Goal: Task Accomplishment & Management: Use online tool/utility

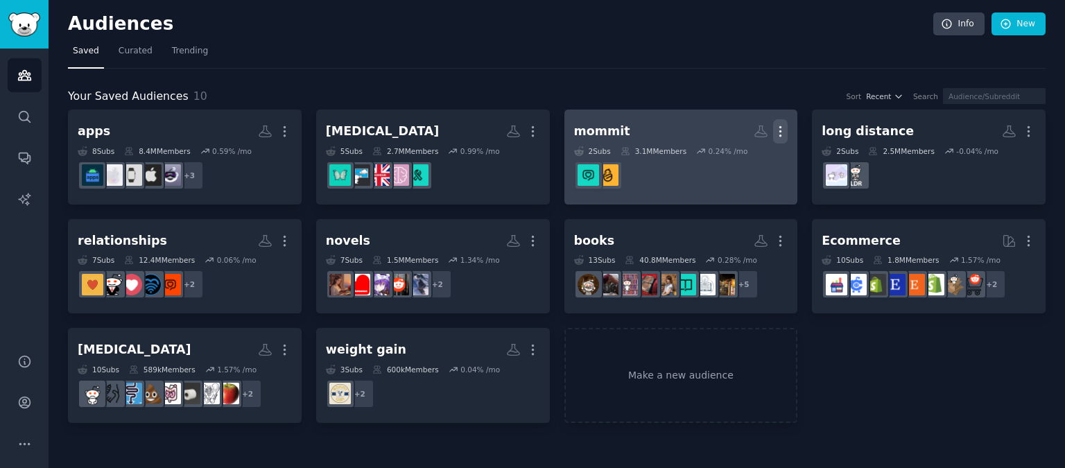
click at [782, 128] on icon "button" at bounding box center [780, 131] width 15 height 15
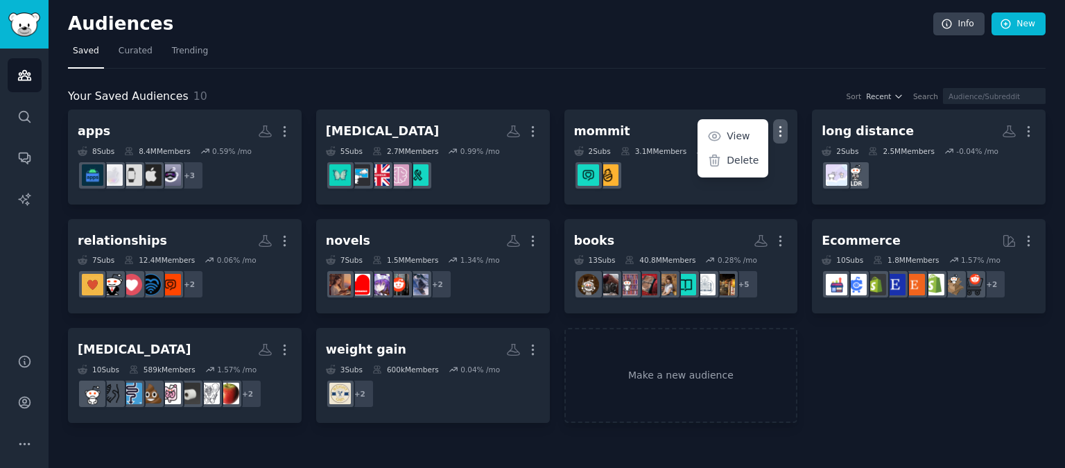
click at [778, 88] on div "Your Saved Audiences 10 Sort Recent Search" at bounding box center [556, 96] width 977 height 17
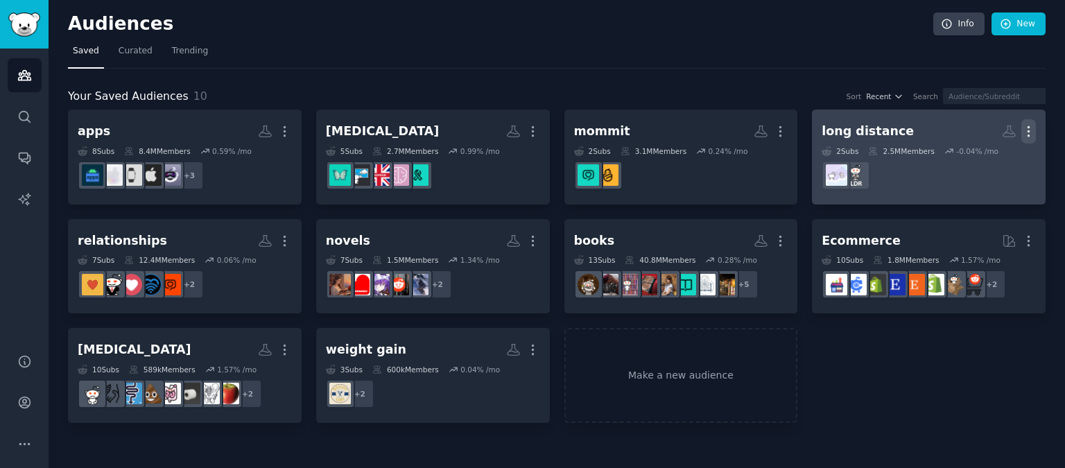
click at [1026, 132] on icon "button" at bounding box center [1028, 131] width 15 height 15
click at [965, 163] on icon at bounding box center [962, 160] width 15 height 15
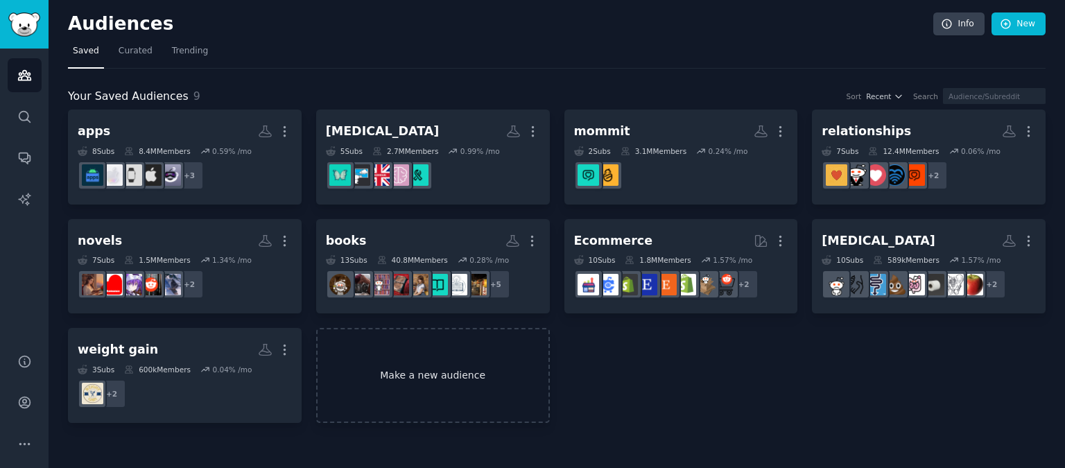
click at [433, 364] on link "Make a new audience" at bounding box center [433, 375] width 234 height 95
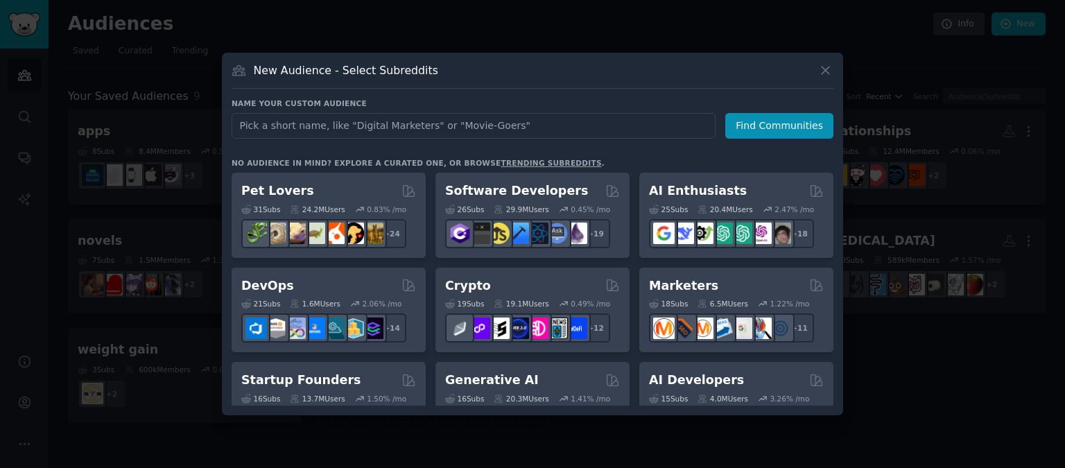
click at [365, 128] on input "text" at bounding box center [473, 126] width 484 height 26
type input "cleaning"
click at [746, 126] on button "Find Communities" at bounding box center [779, 126] width 108 height 26
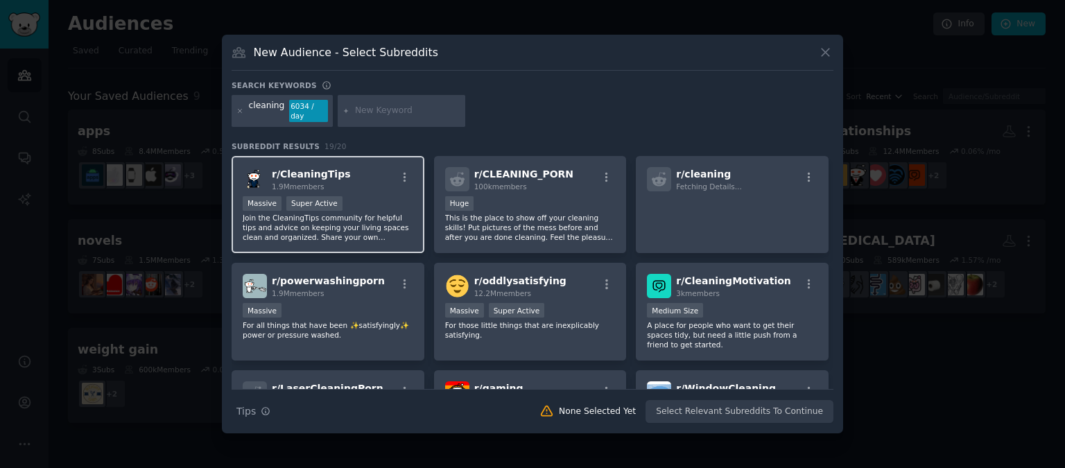
click at [350, 185] on div "r/ CleaningTips 1.9M members" at bounding box center [328, 179] width 170 height 24
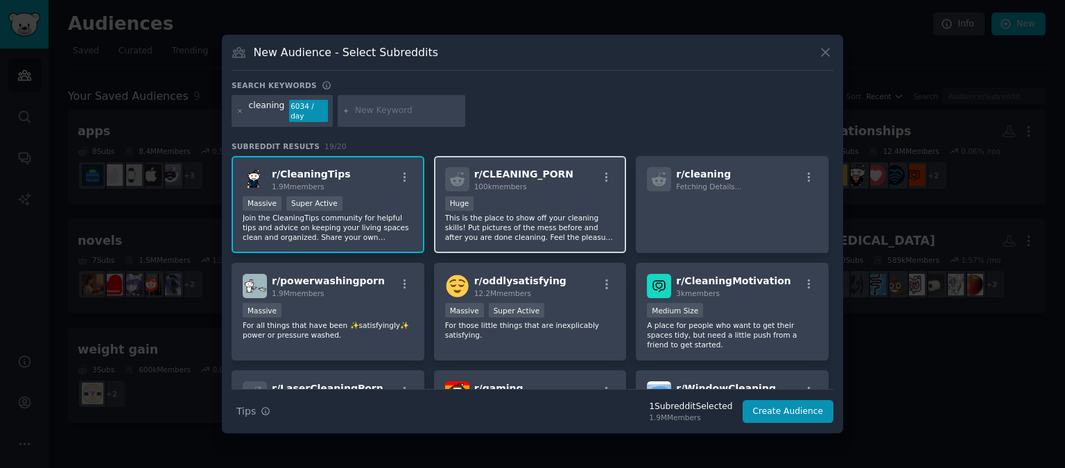
click at [546, 214] on p "This is the place to show off your cleaning skills! Put pictures of the mess be…" at bounding box center [530, 227] width 170 height 29
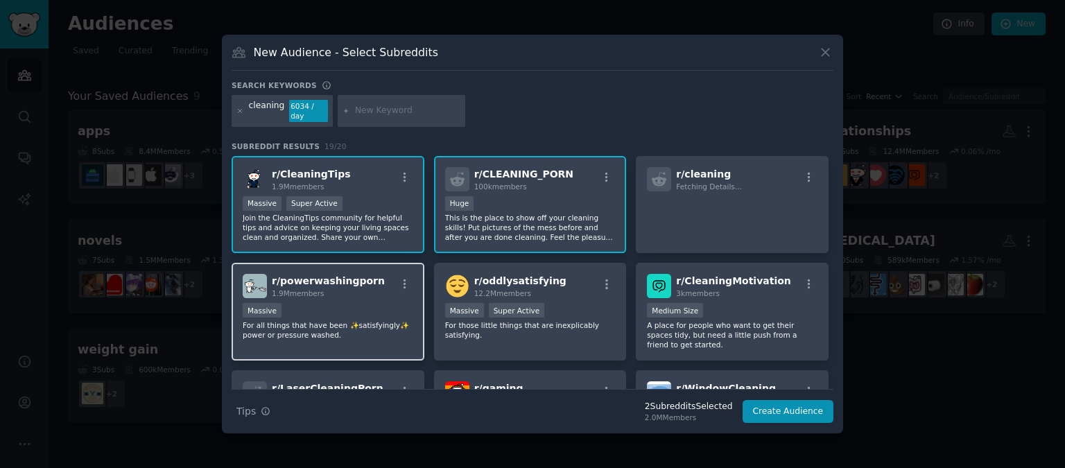
click at [337, 331] on p "For all things that have been ✨satisfyingly✨ power or pressure washed." at bounding box center [328, 329] width 170 height 19
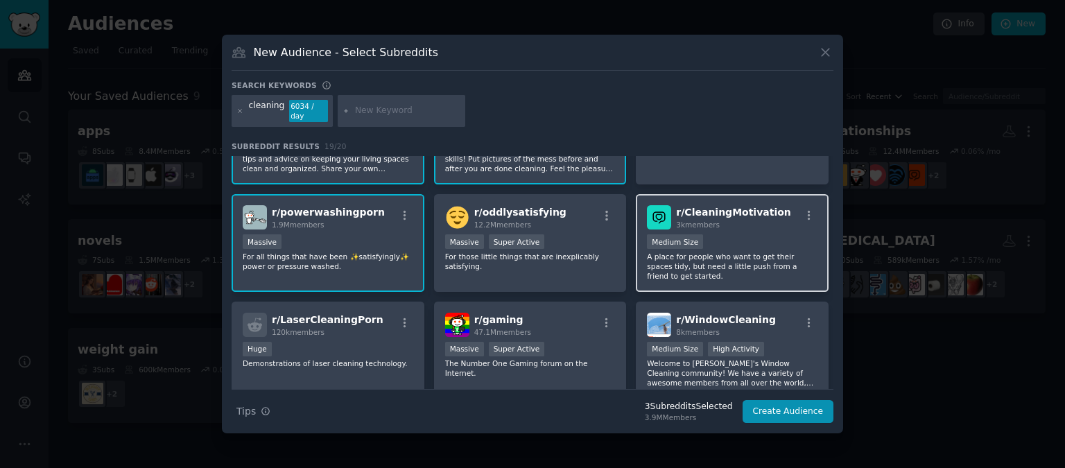
scroll to position [87, 0]
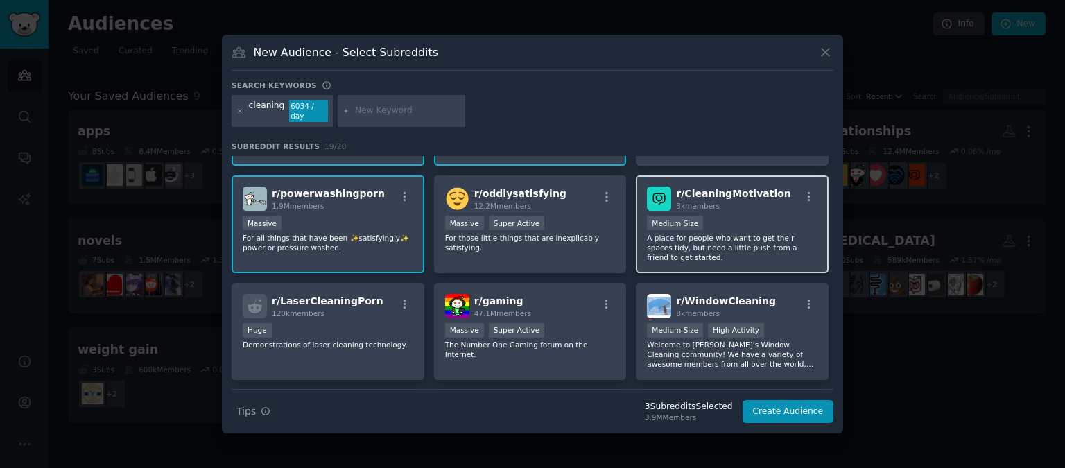
click at [732, 241] on p "A place for people who want to get their spaces tidy, but need a little push fr…" at bounding box center [732, 247] width 170 height 29
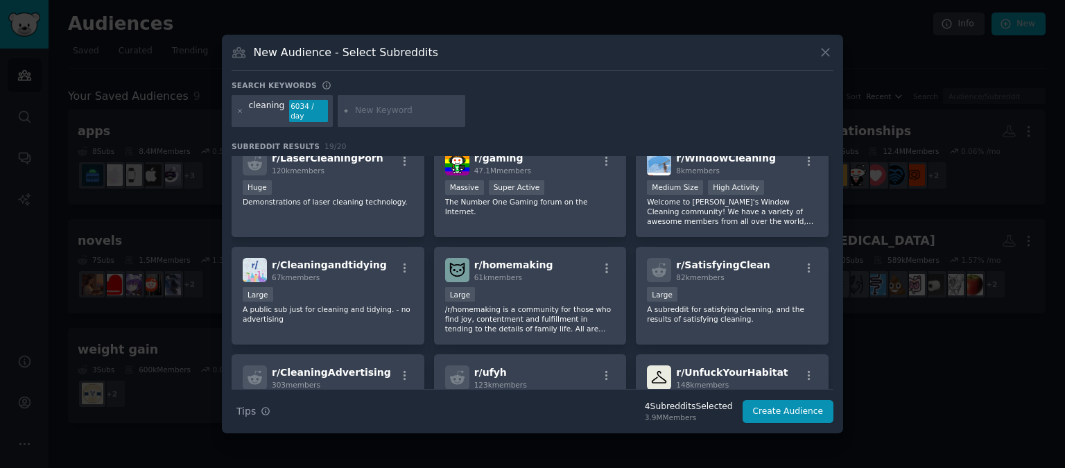
scroll to position [246, 0]
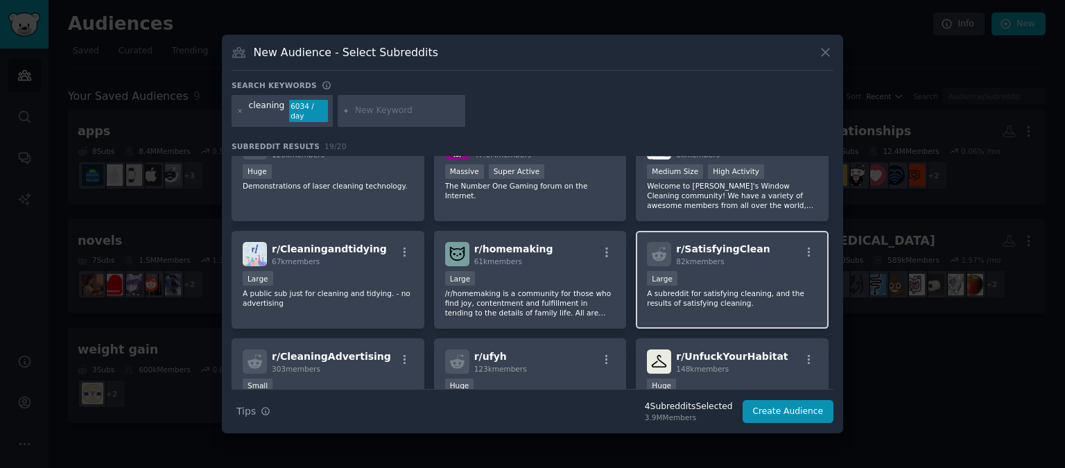
click at [733, 278] on div "Large" at bounding box center [732, 279] width 170 height 17
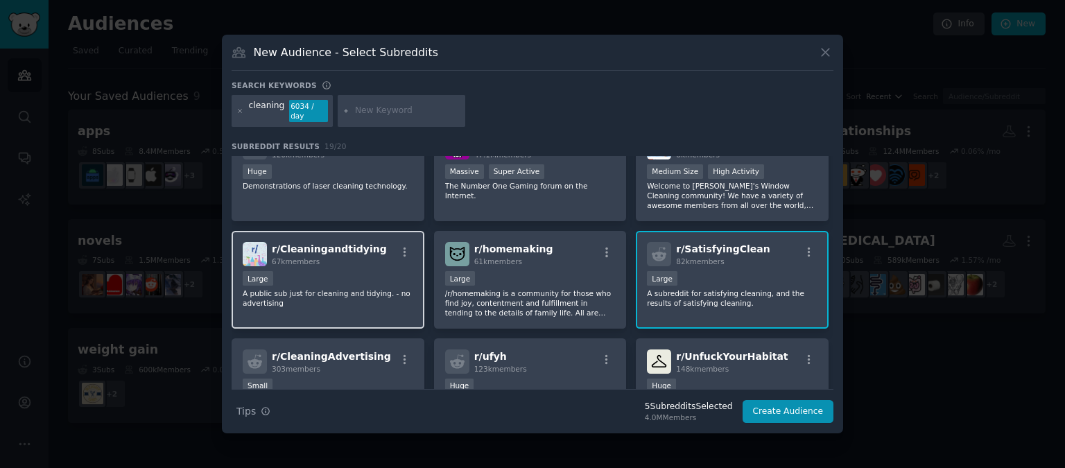
click at [326, 299] on p "A public sub just for cleaning and tidying. - no advertising" at bounding box center [328, 297] width 170 height 19
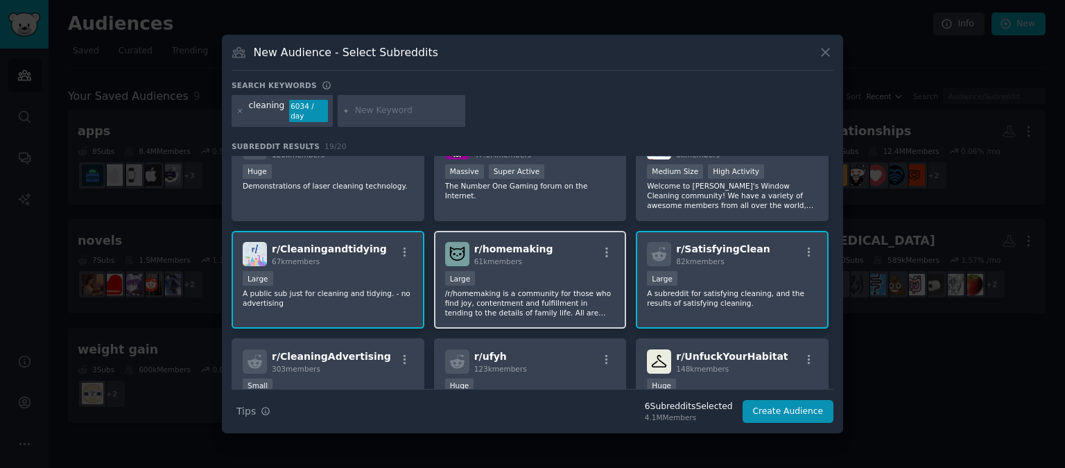
click at [507, 293] on p "/r/homemaking is a community for those who find joy, contentment and fulfillmen…" at bounding box center [530, 302] width 170 height 29
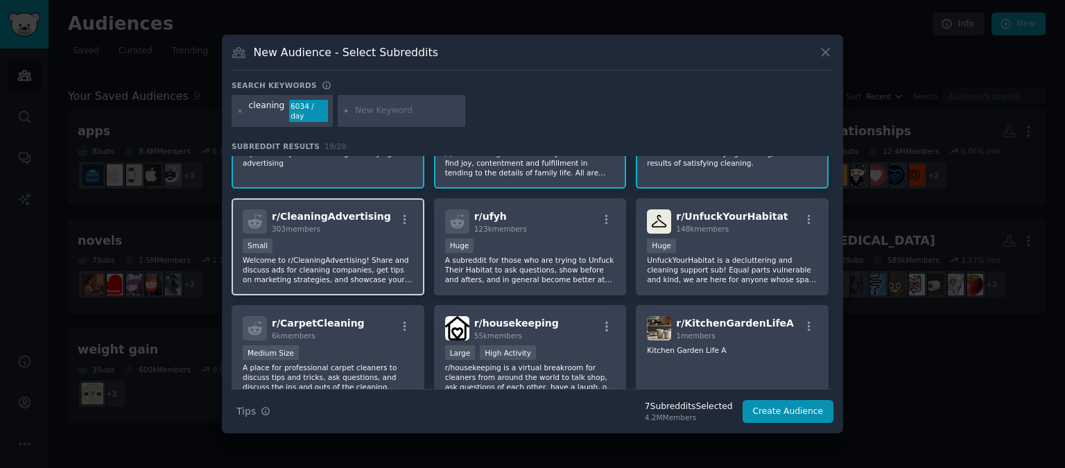
scroll to position [391, 0]
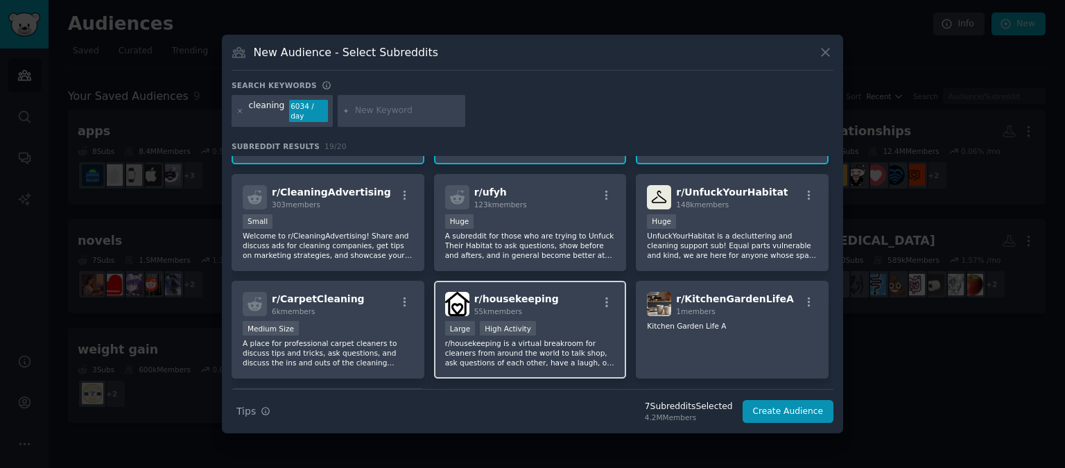
click at [560, 338] on p "r/housekeeping is a virtual breakroom for cleaners from around the world to tal…" at bounding box center [530, 352] width 170 height 29
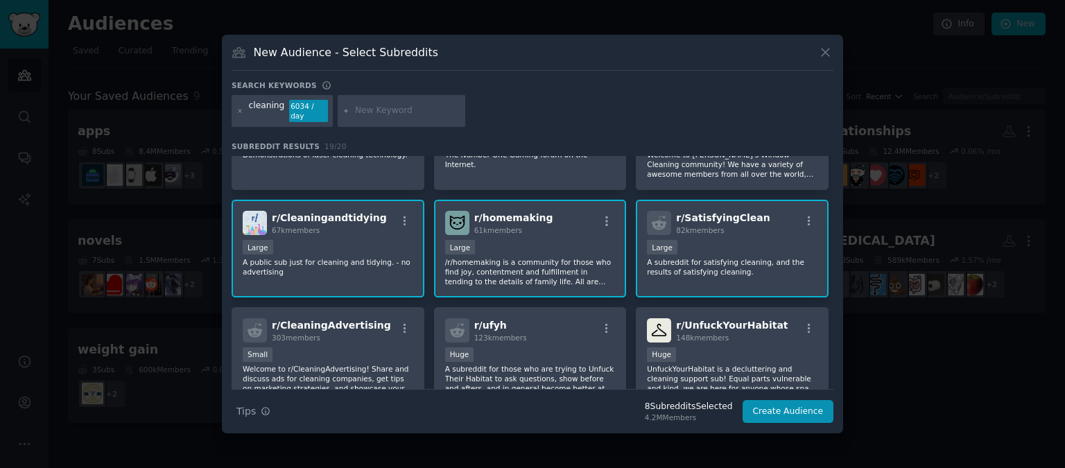
scroll to position [0, 0]
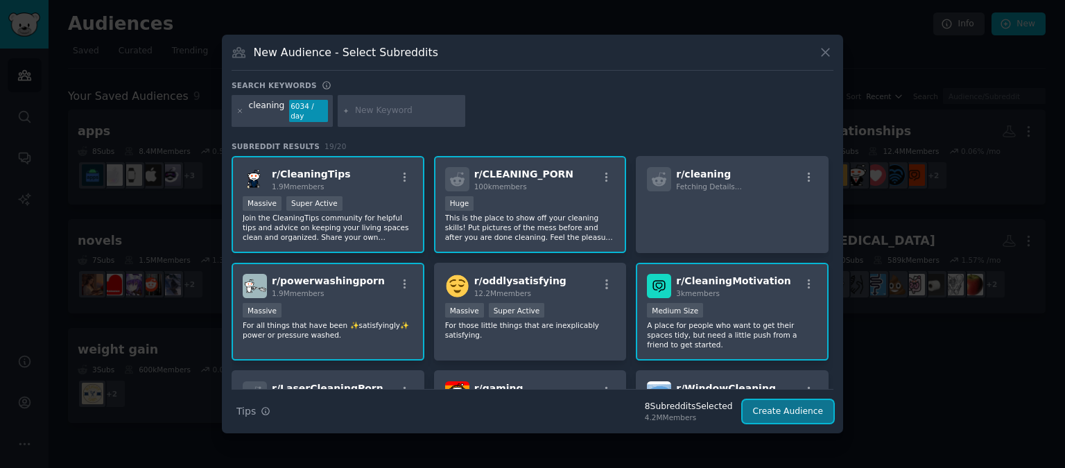
click at [801, 407] on button "Create Audience" at bounding box center [787, 412] width 91 height 24
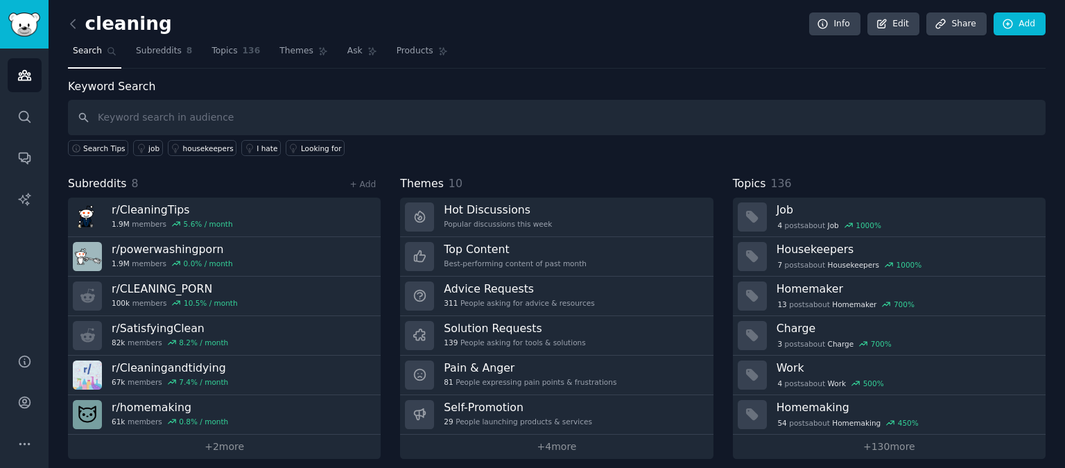
click at [160, 120] on input "text" at bounding box center [556, 117] width 977 height 35
type input "app"
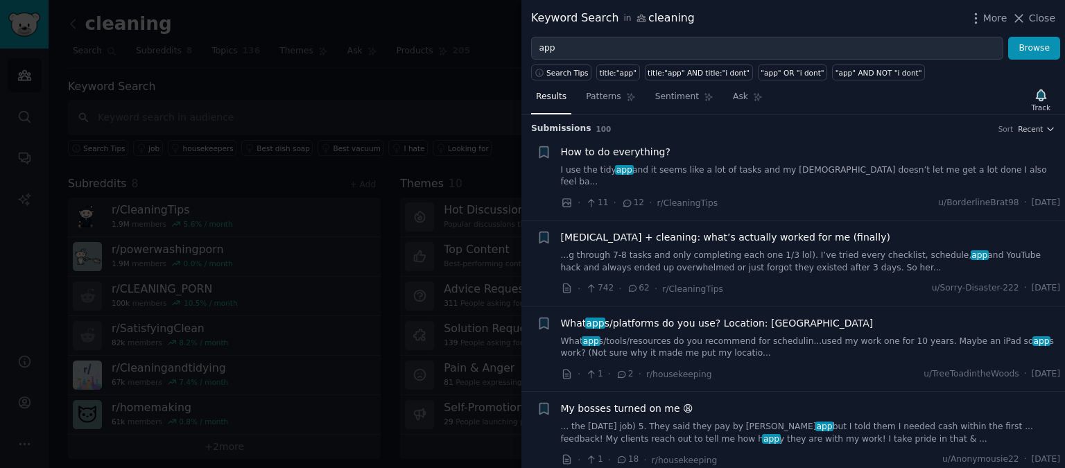
click at [727, 249] on link "...g through 7-8 tasks and only completing each one 1/3 lol). I’ve tried every …" at bounding box center [811, 261] width 500 height 24
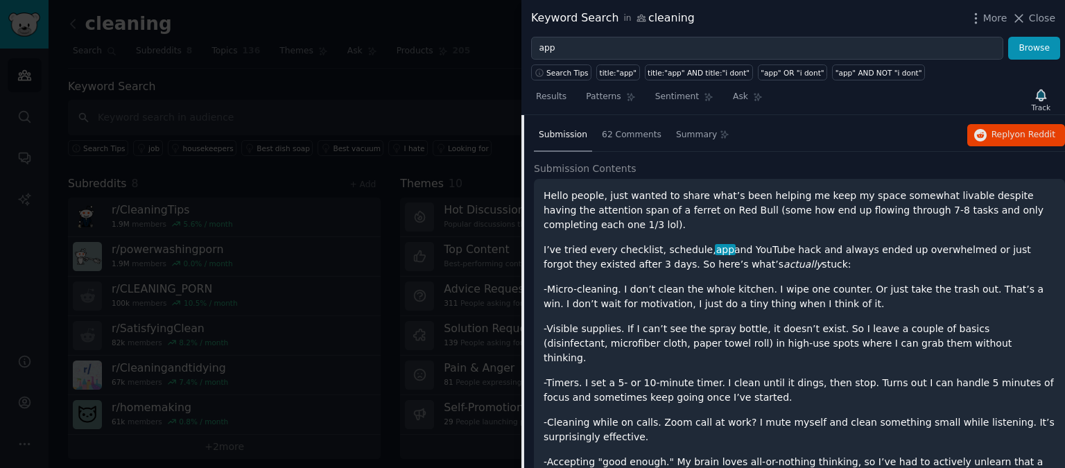
scroll to position [208, 0]
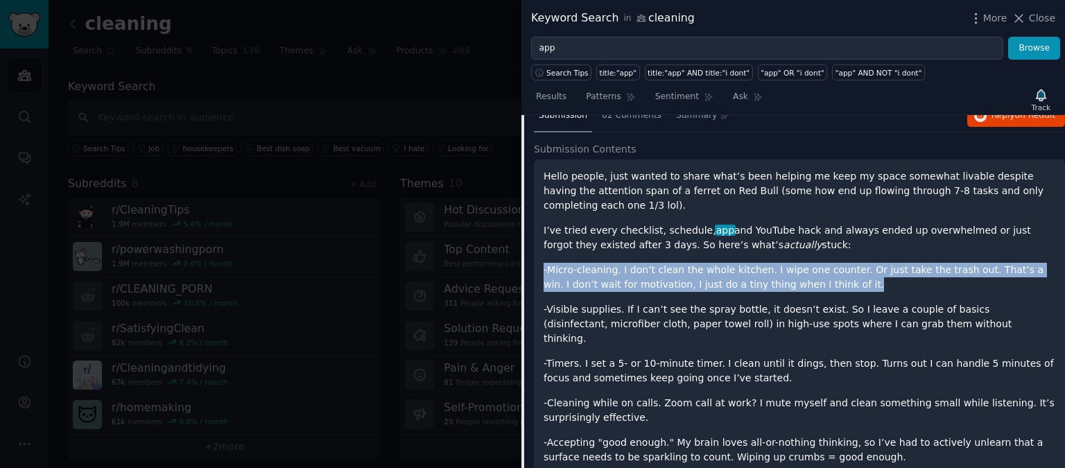
drag, startPoint x: 550, startPoint y: 255, endPoint x: 852, endPoint y: 274, distance: 303.4
click at [852, 274] on div "Hello people, just wanted to share what’s been helping me keep my space somewha…" at bounding box center [799, 347] width 531 height 377
click at [839, 268] on p "-Micro-cleaning. I don’t clean the whole kitchen. I wipe one counter. Or just t…" at bounding box center [798, 277] width 511 height 29
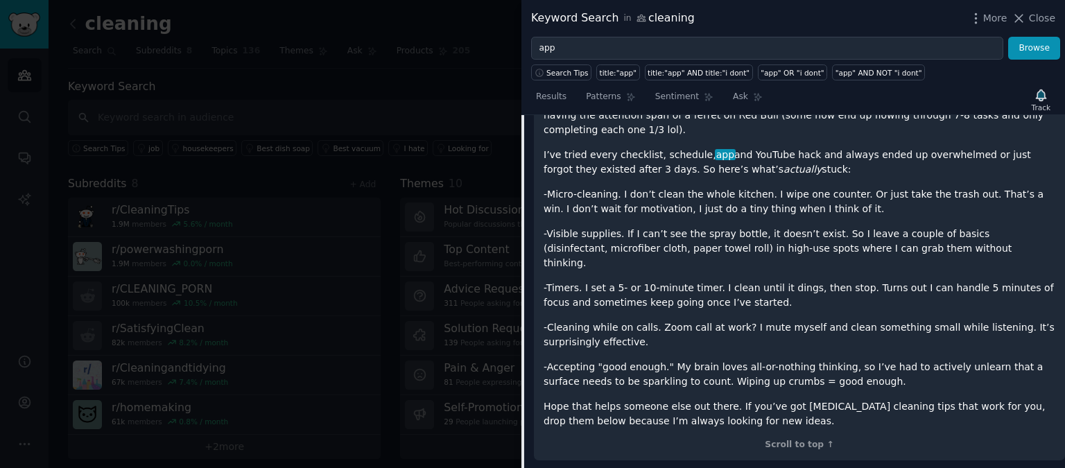
scroll to position [46, 0]
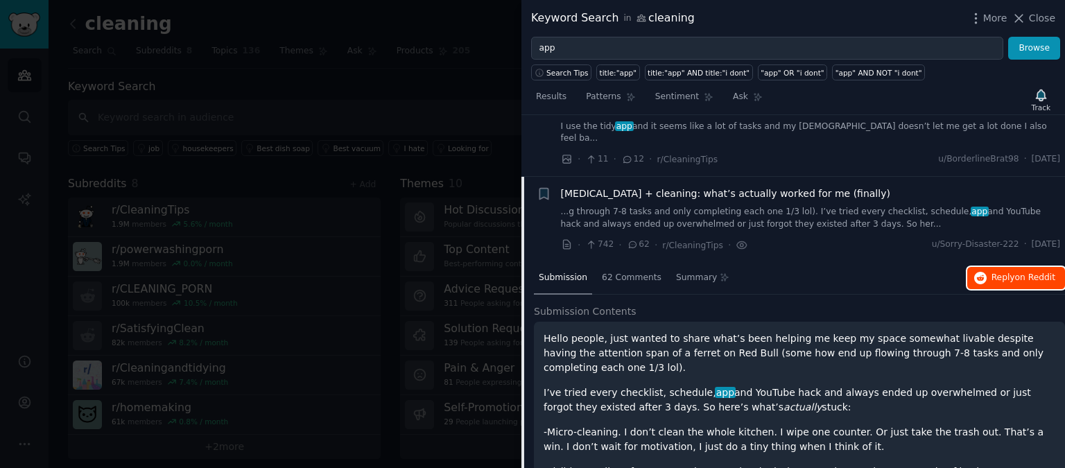
click at [1016, 272] on span "on Reddit" at bounding box center [1035, 277] width 40 height 10
